Goal: Find specific page/section: Find specific page/section

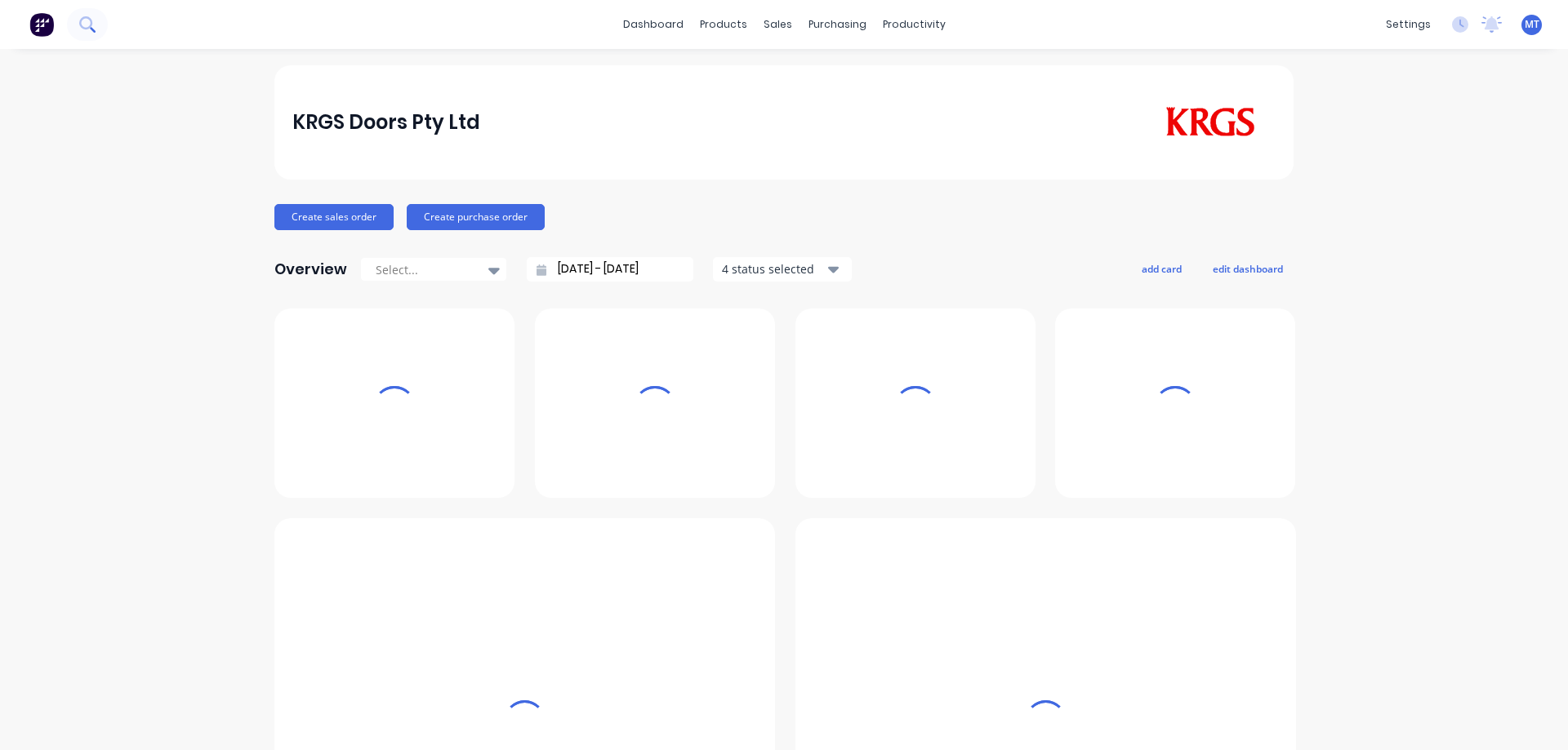
click at [85, 24] on icon at bounding box center [87, 25] width 16 height 16
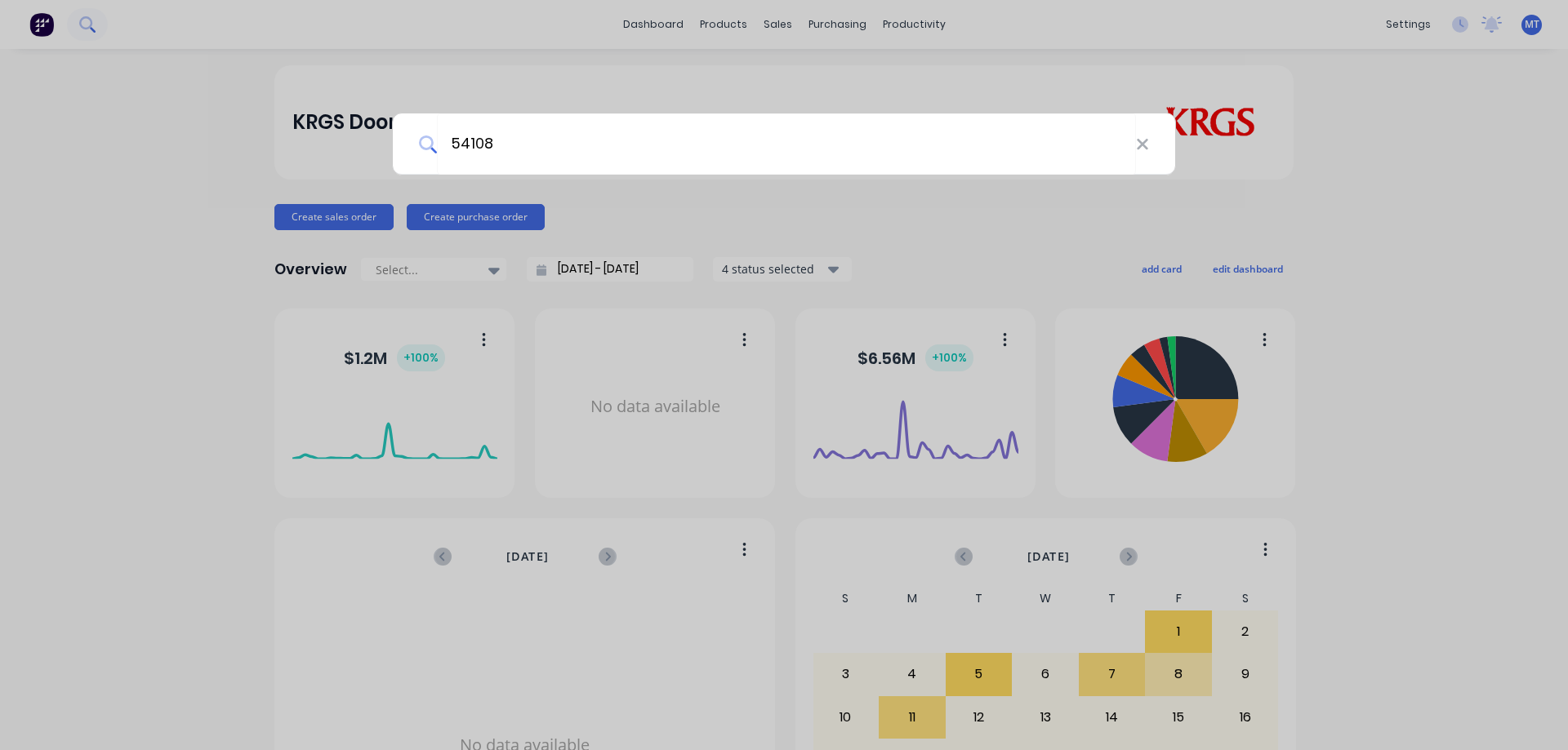
type input "54108"
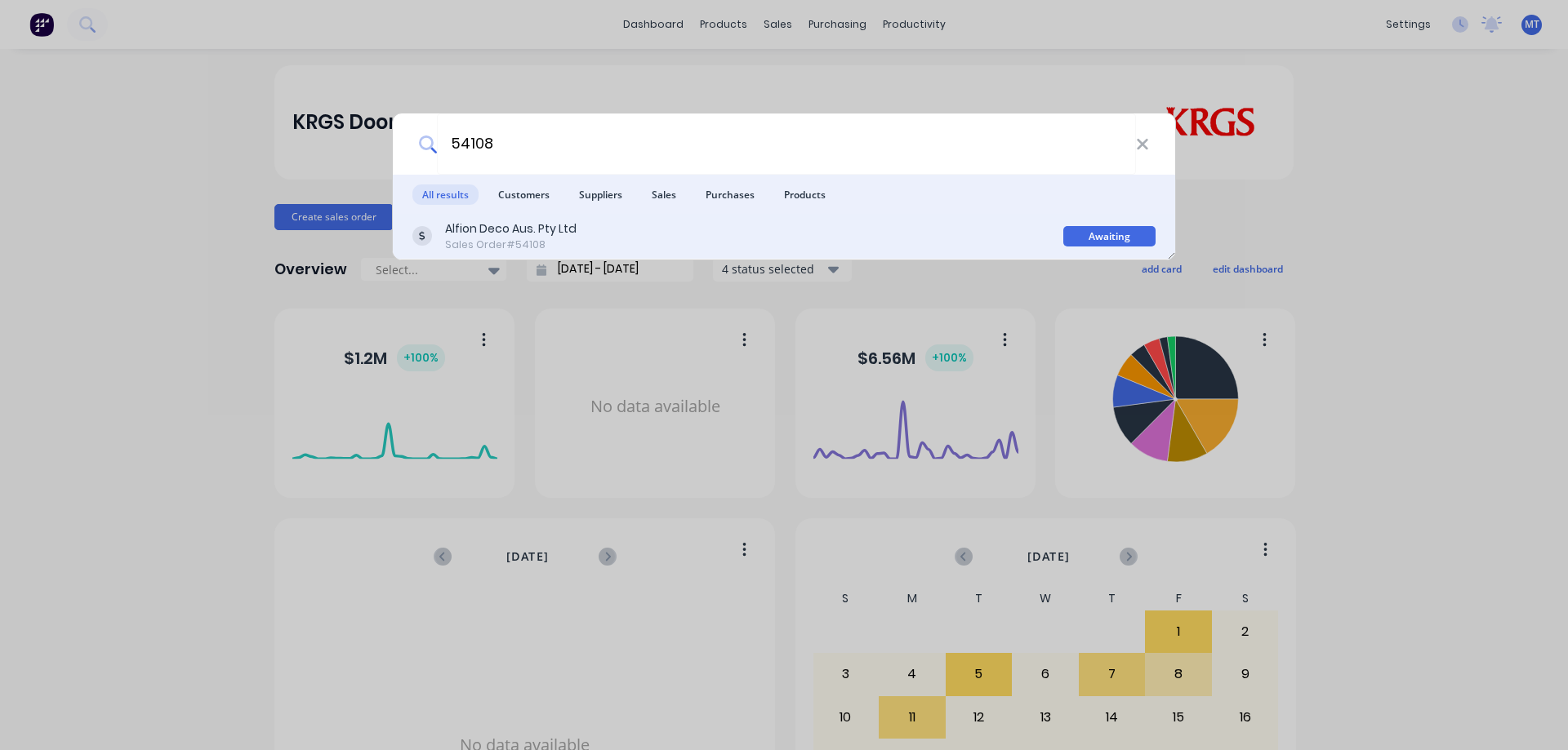
click at [605, 236] on div "Alfion Deco Aus. Pty Ltd Sales Order #54108" at bounding box center [738, 237] width 651 height 32
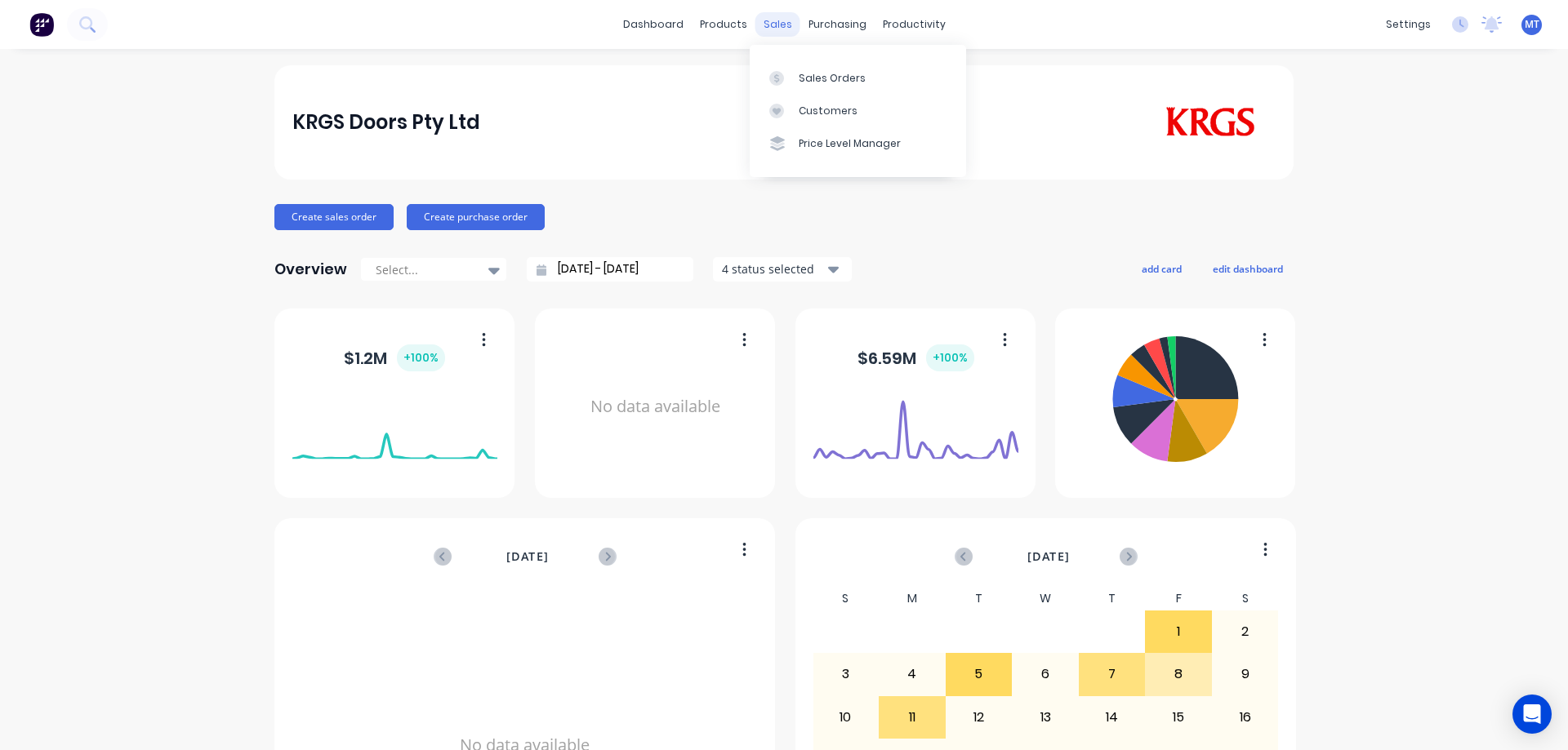
click at [776, 31] on div "sales" at bounding box center [778, 24] width 45 height 25
click at [799, 83] on div "Sales Orders" at bounding box center [832, 78] width 67 height 15
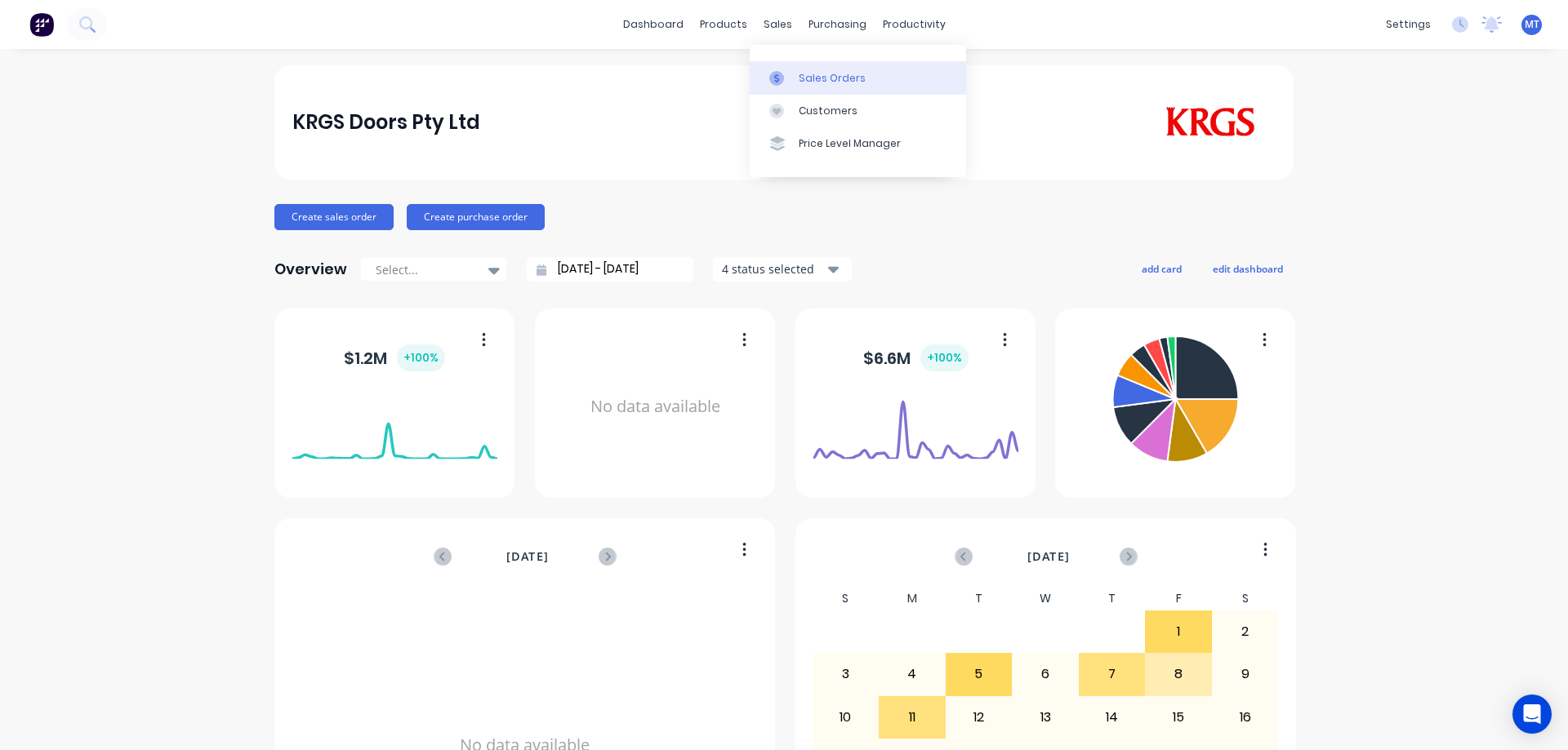
click at [787, 83] on div at bounding box center [781, 78] width 25 height 15
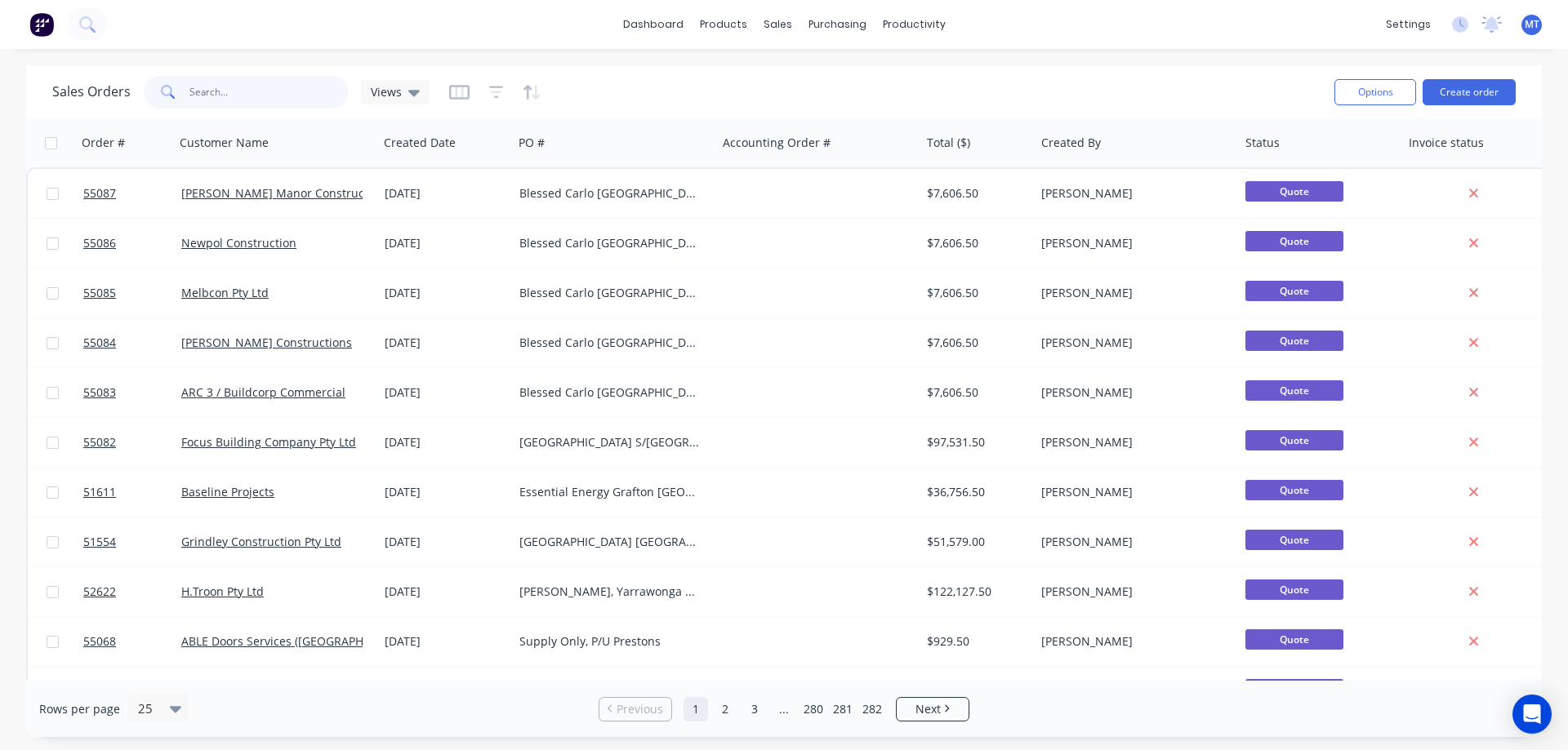
click at [216, 98] on input "text" at bounding box center [269, 92] width 160 height 33
type input "pottsville tav"
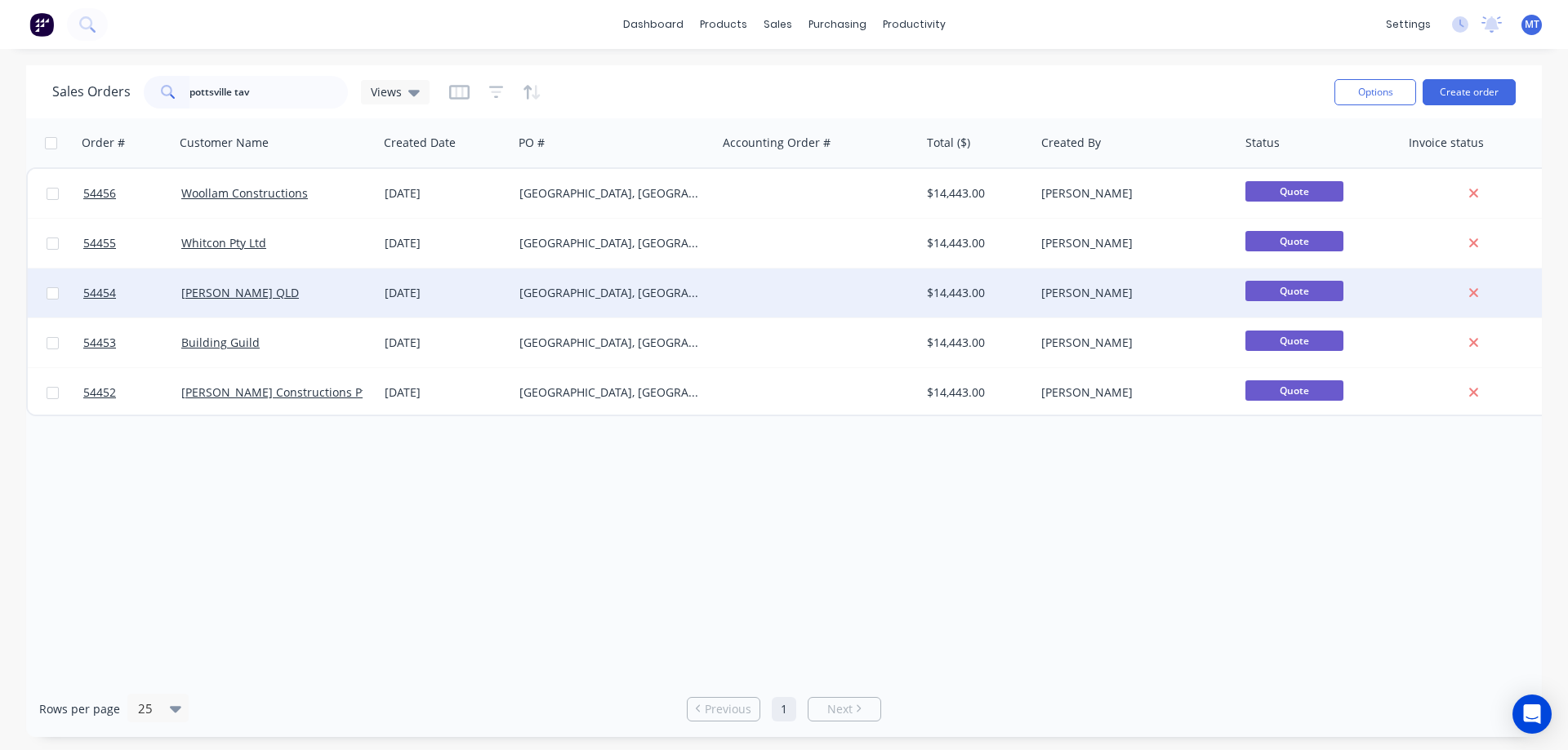
click at [376, 302] on div "Rohrig QLD" at bounding box center [276, 294] width 204 height 49
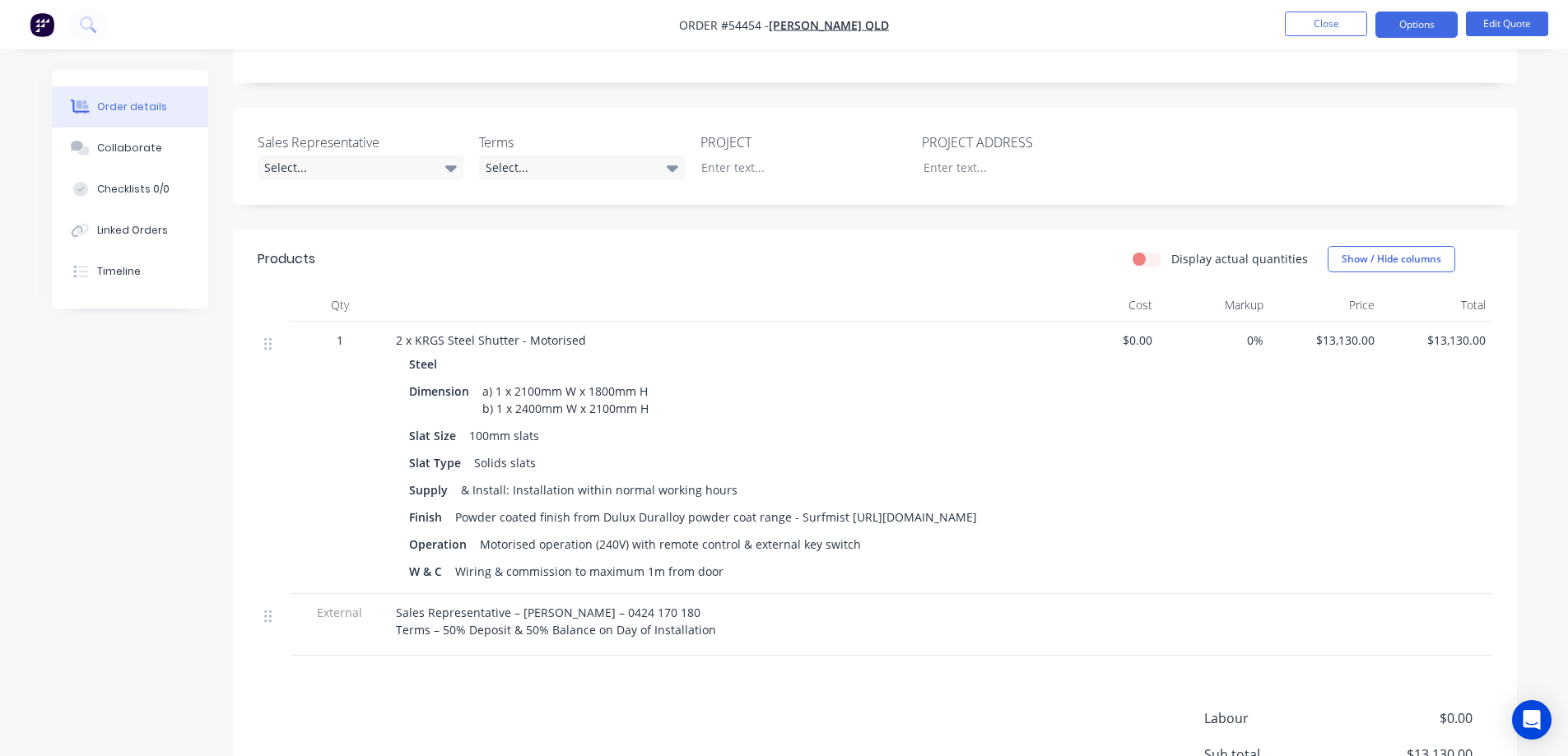
scroll to position [494, 0]
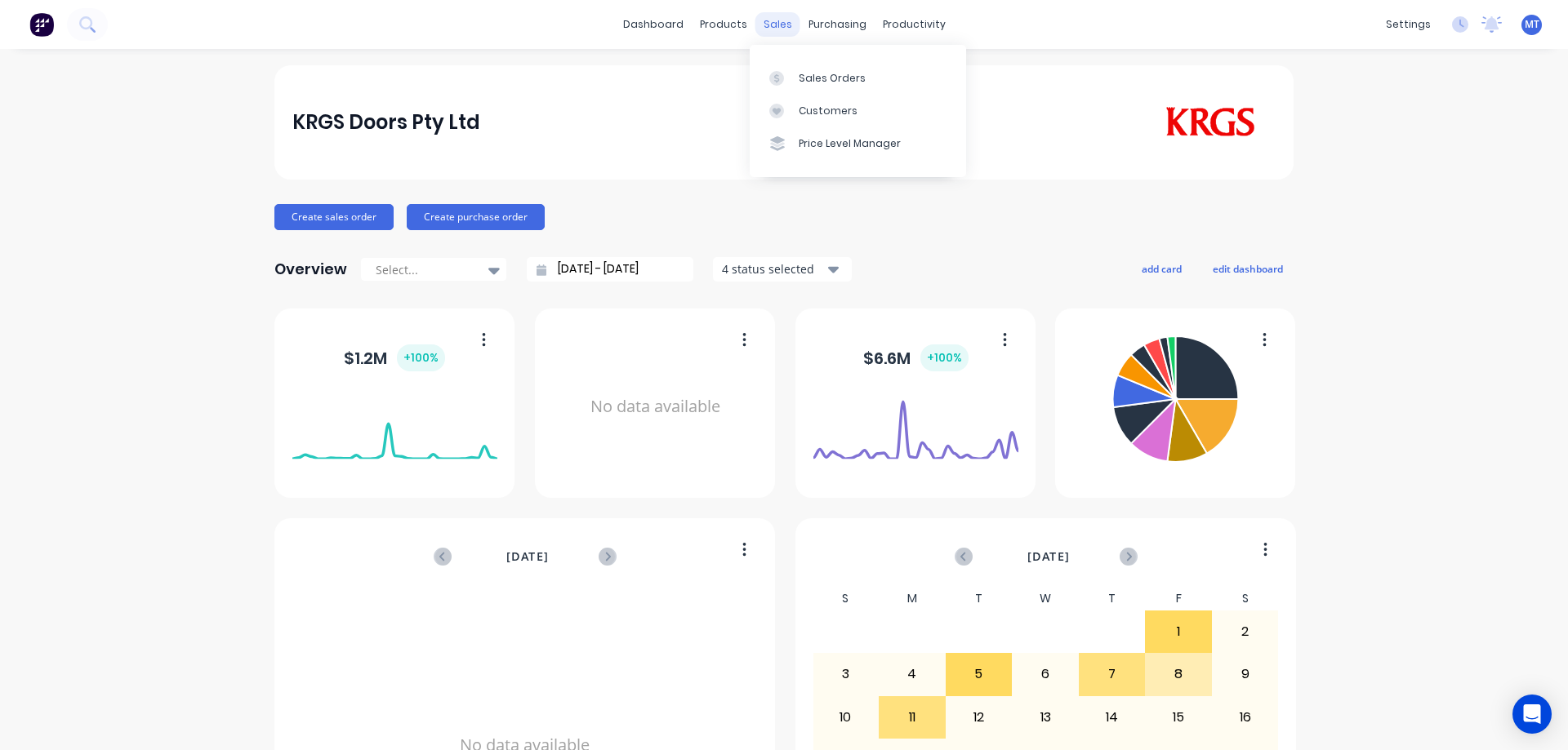
click at [767, 27] on div "sales" at bounding box center [778, 24] width 45 height 25
click at [801, 80] on div "Sales Orders" at bounding box center [832, 78] width 67 height 15
click at [806, 83] on div "Sales Orders" at bounding box center [832, 78] width 67 height 15
